Goal: Navigation & Orientation: Go to known website

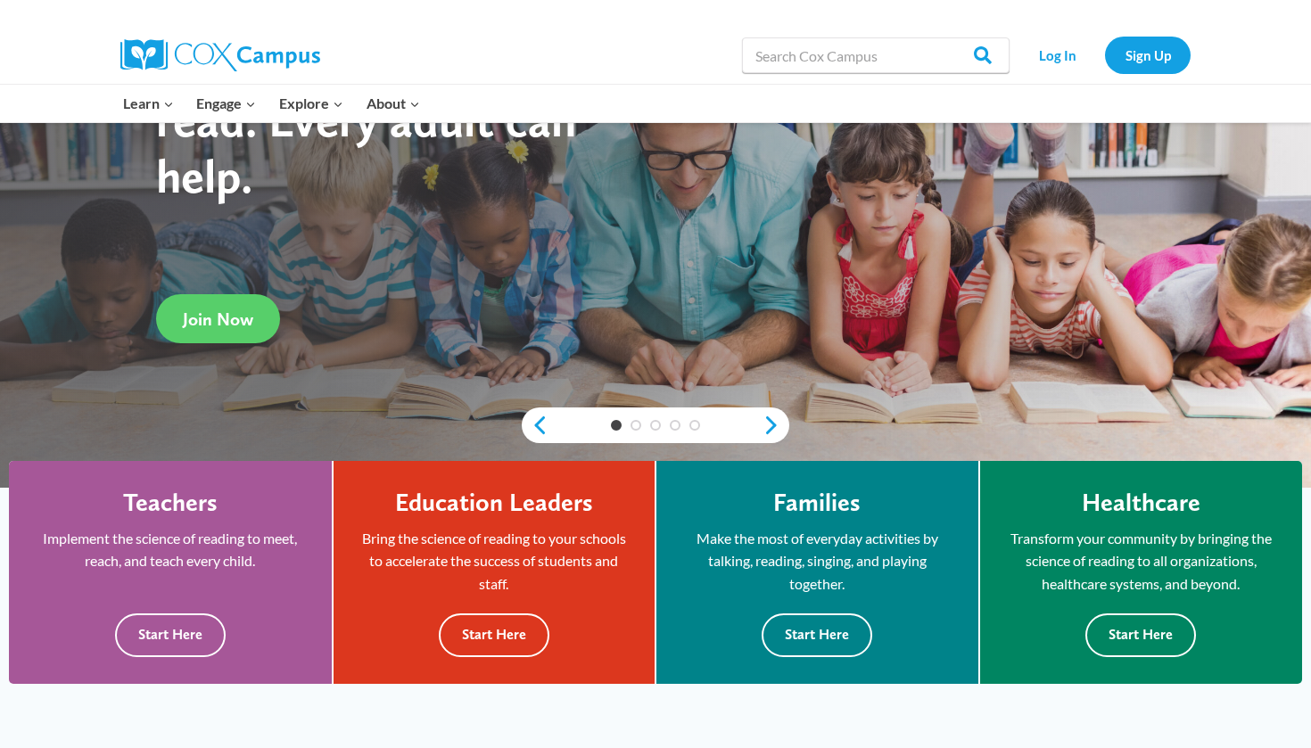
scroll to position [209, 0]
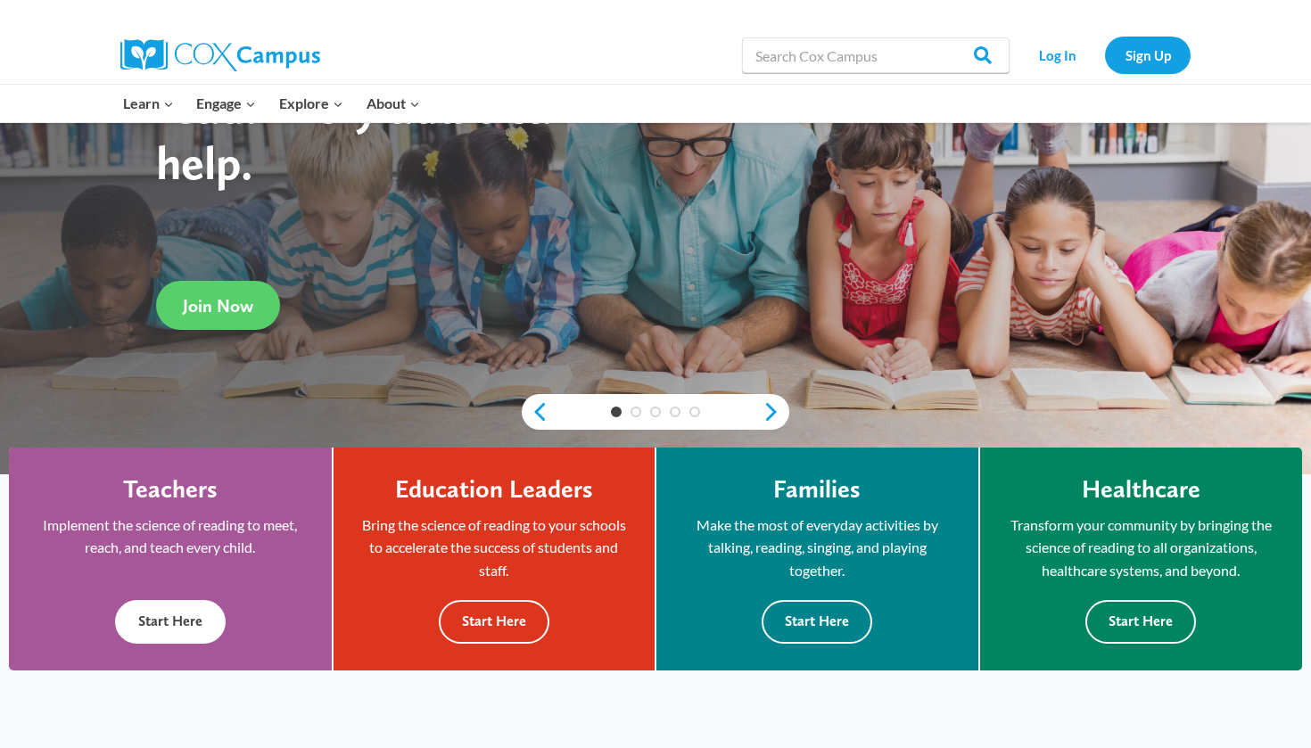
click at [180, 600] on button "Start Here" at bounding box center [170, 622] width 111 height 44
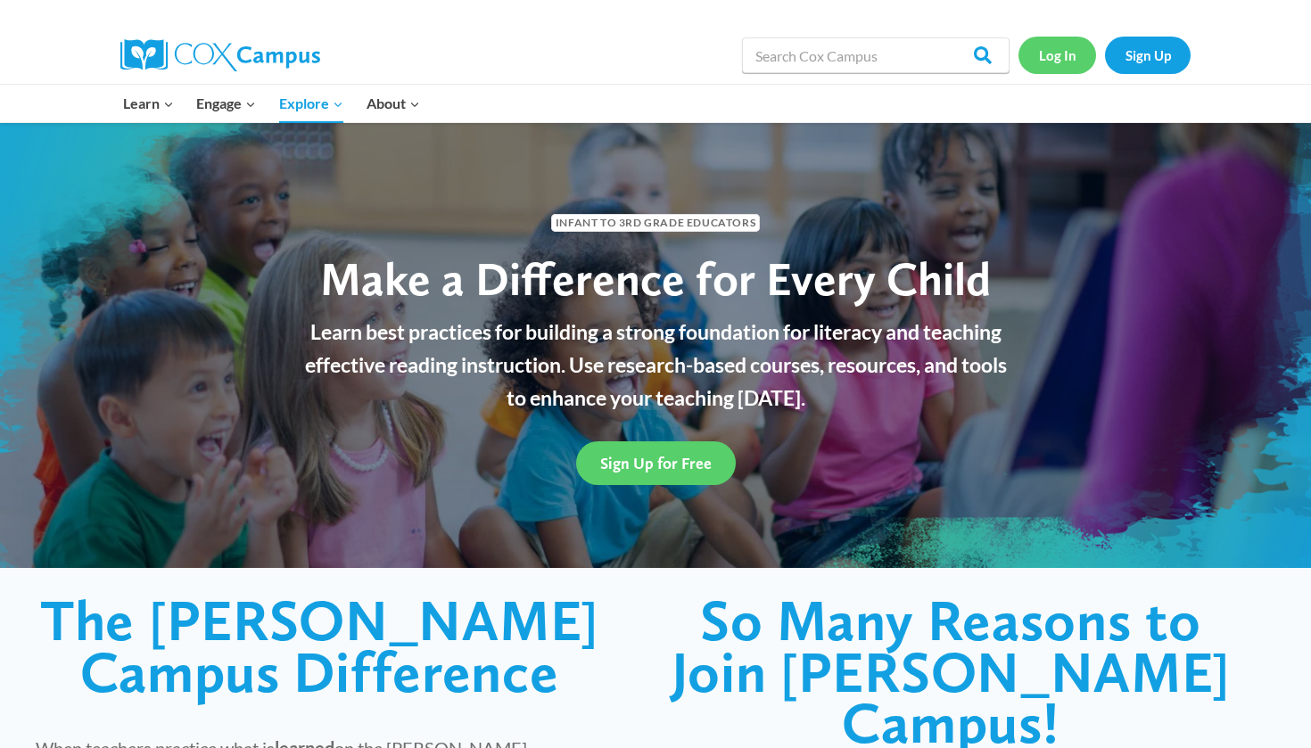
click at [1059, 55] on link "Log In" at bounding box center [1057, 55] width 78 height 37
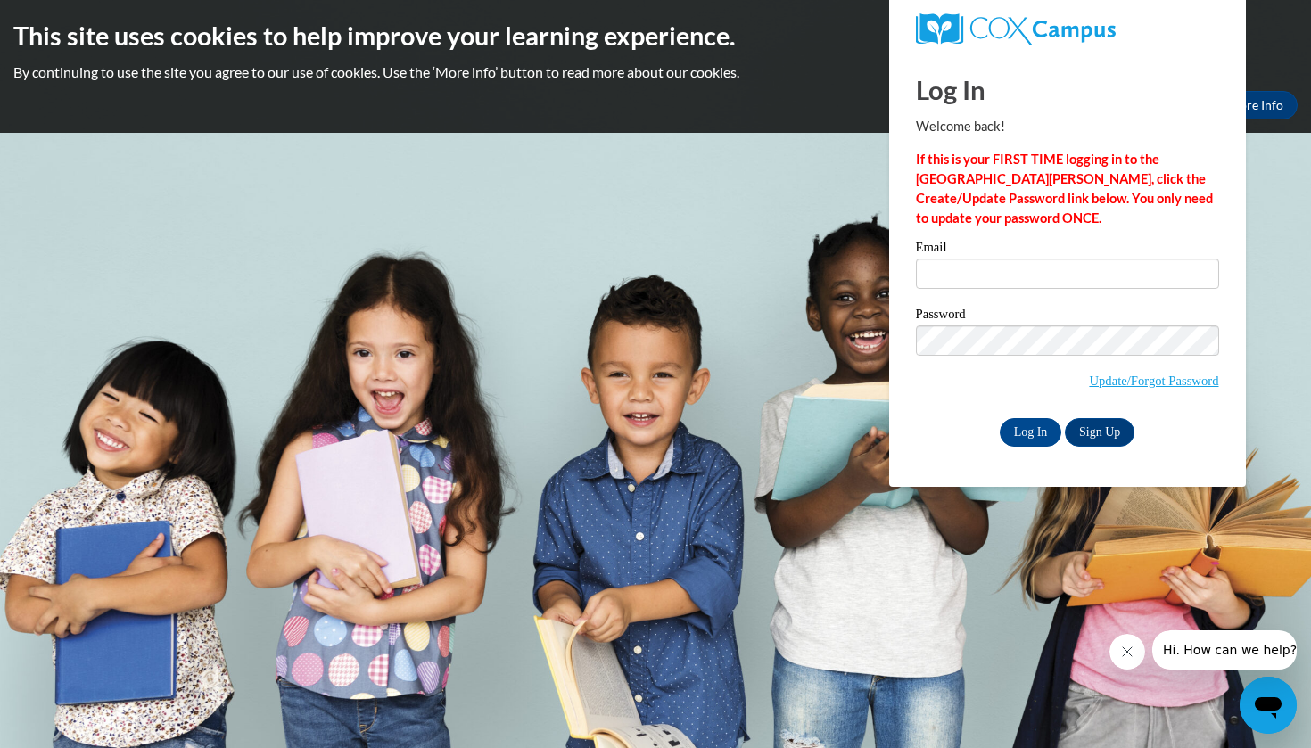
click at [742, 413] on body "This site uses cookies to help improve your learning experience. By continuing …" at bounding box center [655, 374] width 1311 height 748
